Goal: Transaction & Acquisition: Purchase product/service

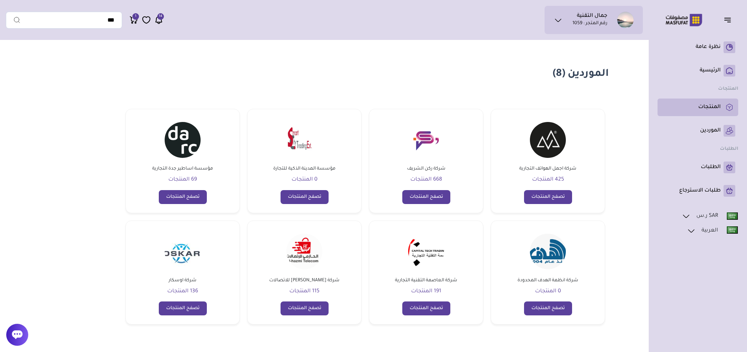
click at [714, 113] on link "المنتجات" at bounding box center [697, 108] width 75 height 12
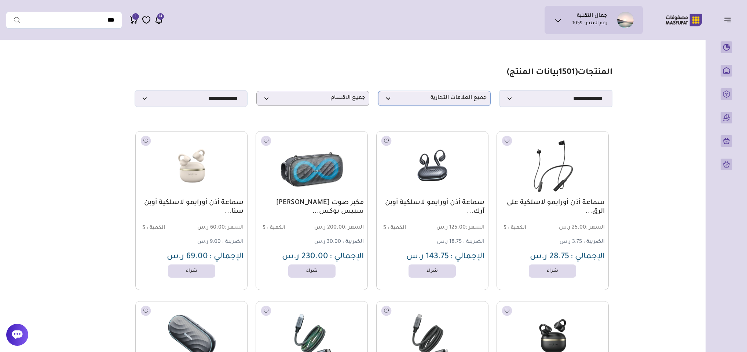
click at [412, 93] on p "جميع العلامات التجارية" at bounding box center [434, 98] width 113 height 15
type input "***"
click at [450, 117] on li "ابل" at bounding box center [434, 113] width 112 height 18
select select "*"
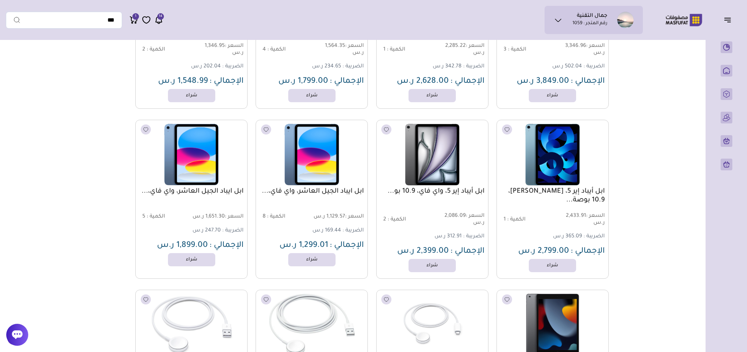
scroll to position [495, 0]
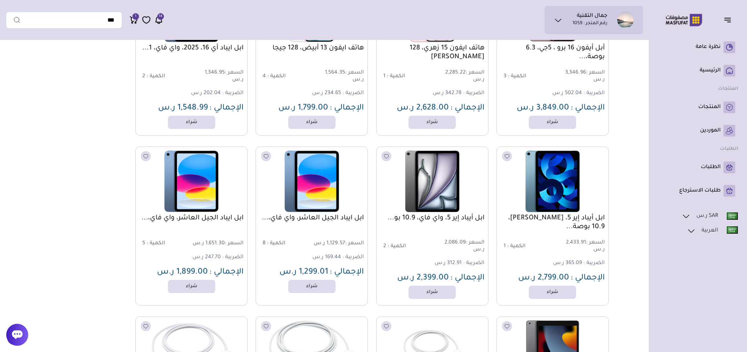
click at [733, 272] on ul "SAR ر.س ريال سعودي" at bounding box center [697, 260] width 81 height 99
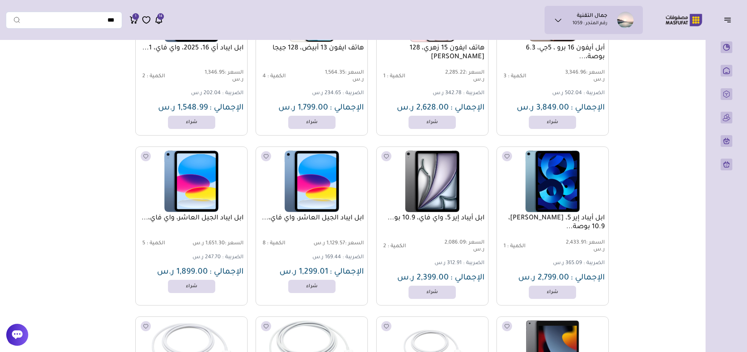
click at [468, 290] on div "ابل أيباد إير 5، واي فاي، 10.9 بو... السعر : 2,086.09 ر.س الكمية : 2 الضريبة : …" at bounding box center [432, 226] width 112 height 159
click at [470, 283] on span "الإجمالي :" at bounding box center [467, 278] width 34 height 9
click at [471, 283] on span "الإجمالي :" at bounding box center [467, 278] width 34 height 9
